Goal: Ask a question

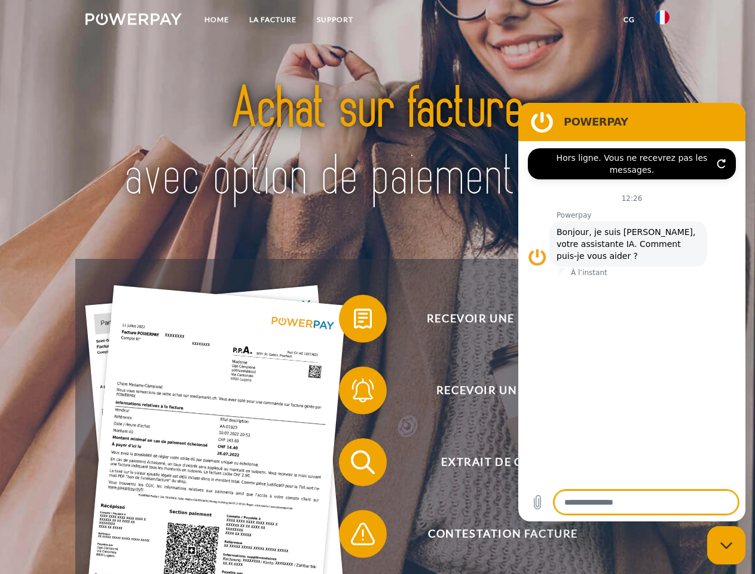
click at [133, 21] on img at bounding box center [133, 19] width 96 height 12
click at [662, 21] on img at bounding box center [662, 17] width 14 height 14
click at [629, 20] on link "CG" at bounding box center [629, 20] width 32 height 22
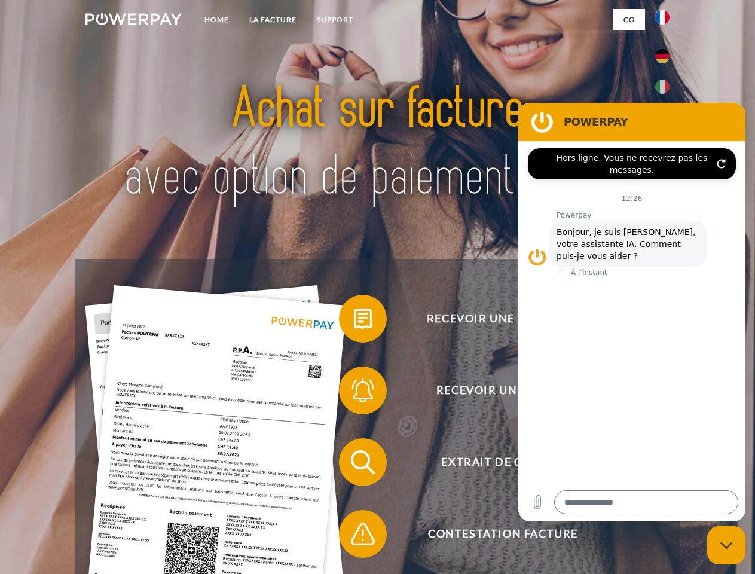
click at [354, 321] on span at bounding box center [345, 319] width 60 height 60
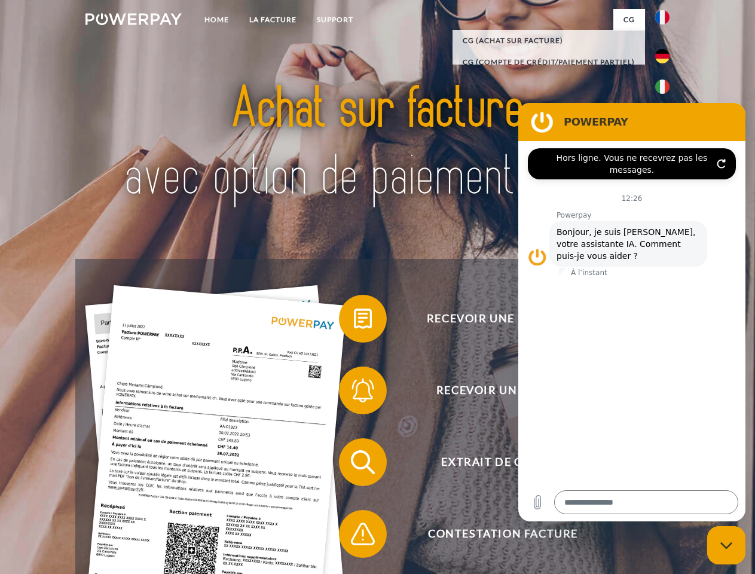
click at [354, 393] on span at bounding box center [345, 390] width 60 height 60
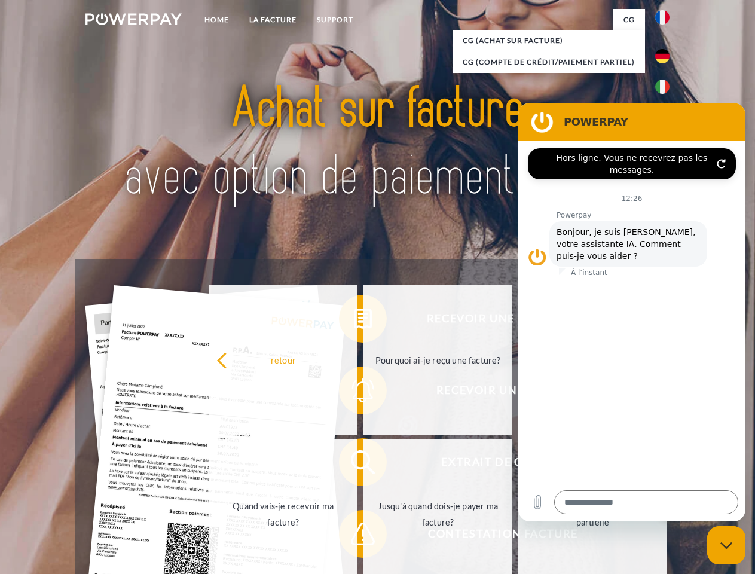
click at [363, 464] on link "Jusqu'à quand dois-je payer ma facture?" at bounding box center [437, 513] width 149 height 149
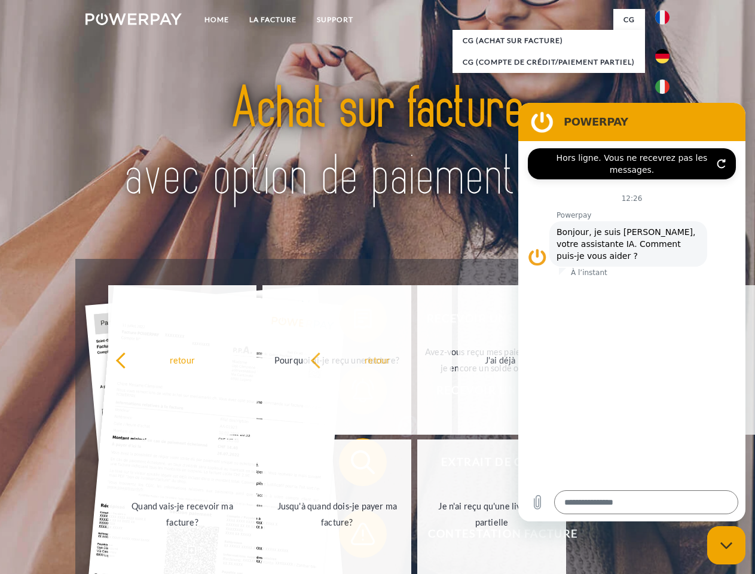
click at [354, 536] on span at bounding box center [345, 534] width 60 height 60
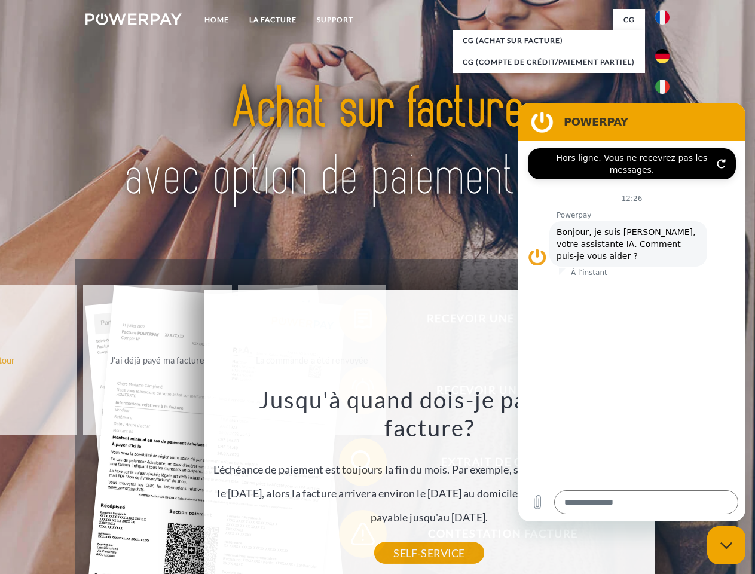
click at [726, 545] on icon "Fermer la fenêtre de messagerie" at bounding box center [726, 546] width 13 height 8
type textarea "*"
